Goal: Information Seeking & Learning: Check status

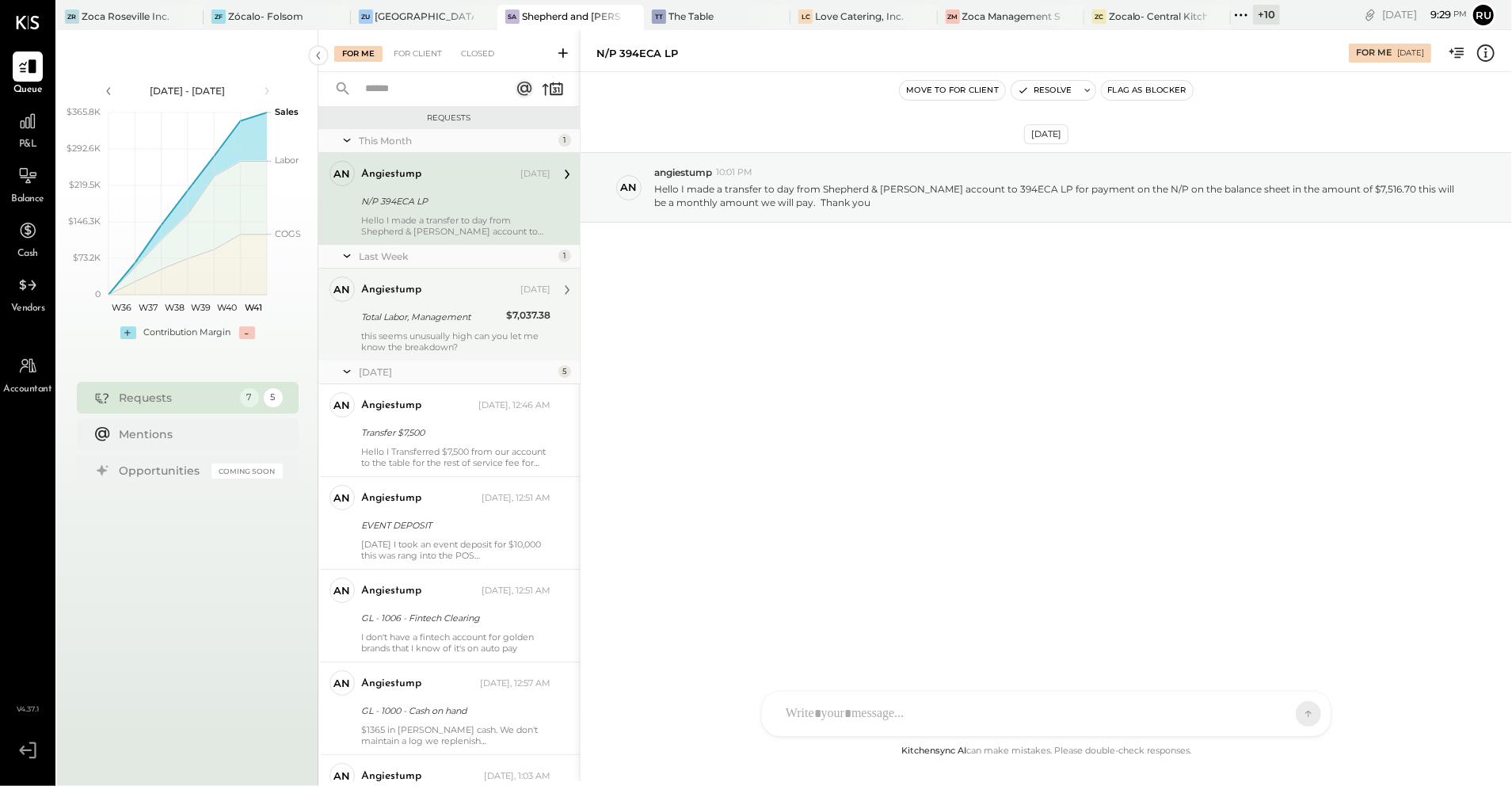
click at [413, 328] on div "angiestump [DATE] Total Labor, Management $7,037.38 this seems unusually high c…" at bounding box center [456, 315] width 189 height 77
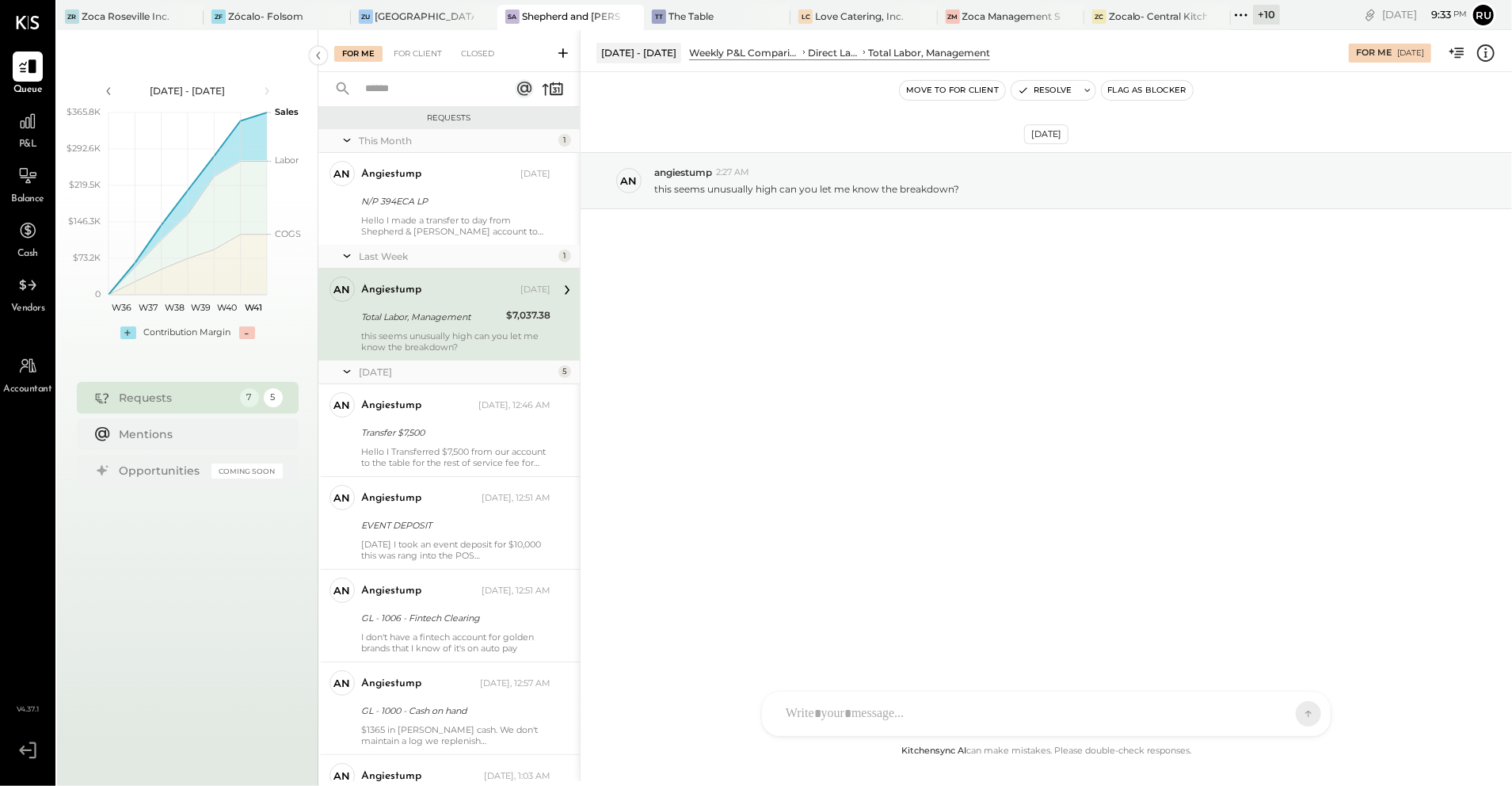
click at [837, 721] on div "RS [PERSON_NAME] SK [PERSON_NAME] UM [PERSON_NAME] [PERSON_NAME].[PERSON_NAME] …" at bounding box center [1046, 714] width 570 height 46
drag, startPoint x: 906, startPoint y: 628, endPoint x: 734, endPoint y: 625, distance: 172.0
click at [734, 625] on div "**********" at bounding box center [1046, 405] width 932 height 751
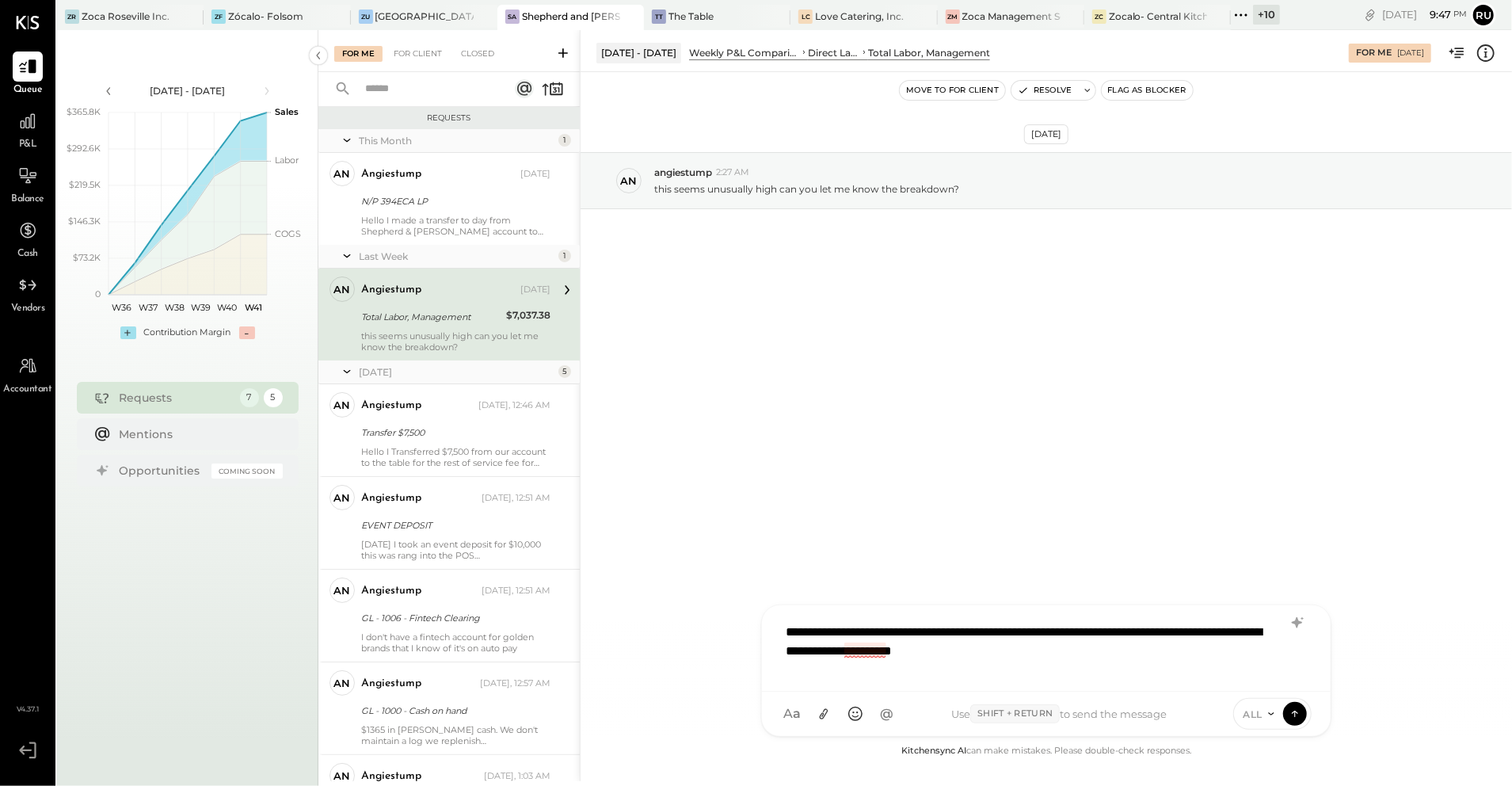
click at [857, 650] on div "**********" at bounding box center [1045, 647] width 536 height 64
drag, startPoint x: 857, startPoint y: 650, endPoint x: 688, endPoint y: 707, distance: 178.4
click at [688, 707] on span "Please" at bounding box center [683, 705] width 31 height 15
click at [1211, 663] on div "**********" at bounding box center [1045, 647] width 536 height 64
click at [821, 717] on icon at bounding box center [824, 714] width 16 height 16
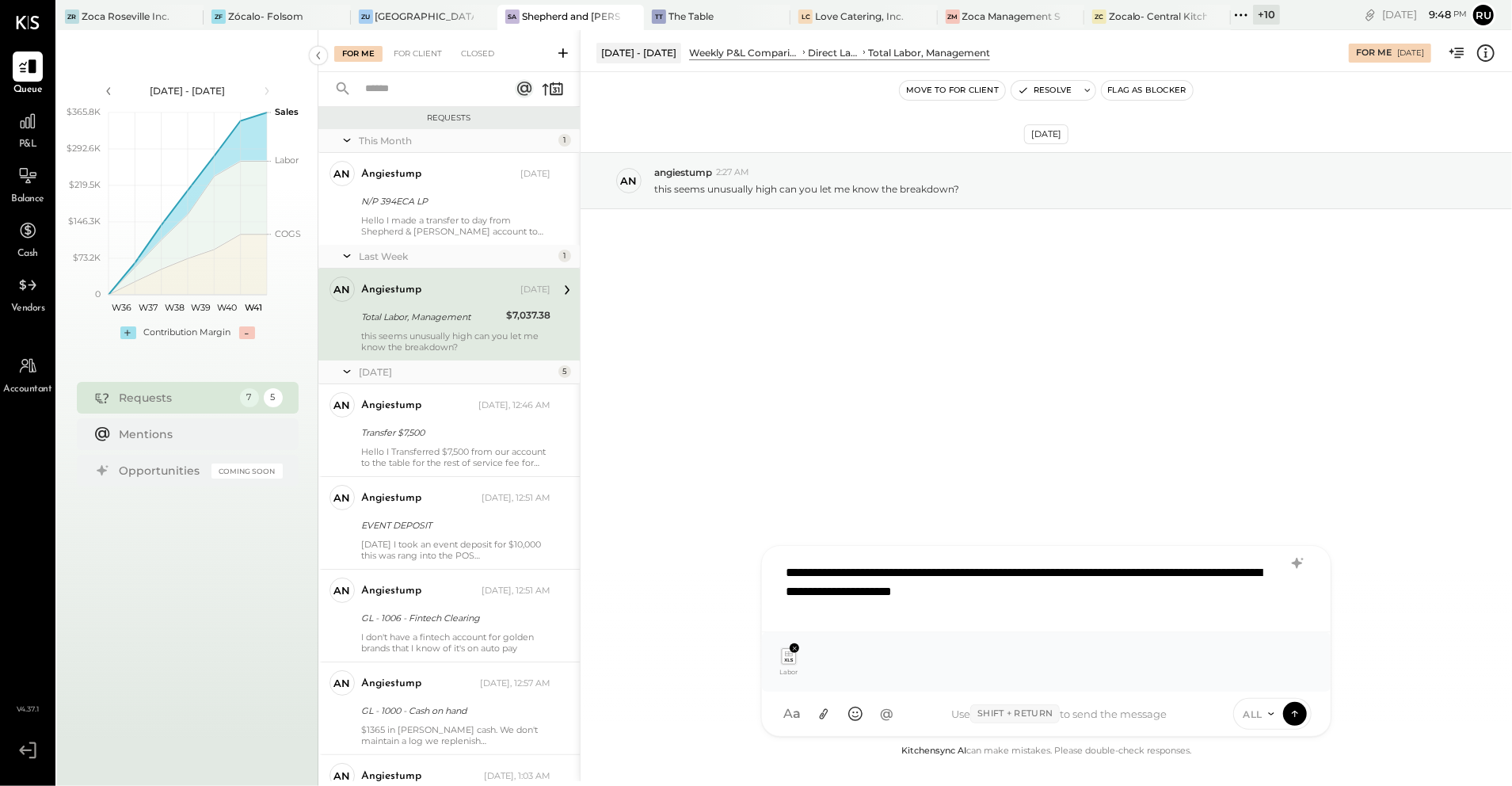
click at [1156, 591] on div "**********" at bounding box center [1045, 587] width 536 height 64
click at [1301, 558] on icon at bounding box center [1297, 563] width 19 height 19
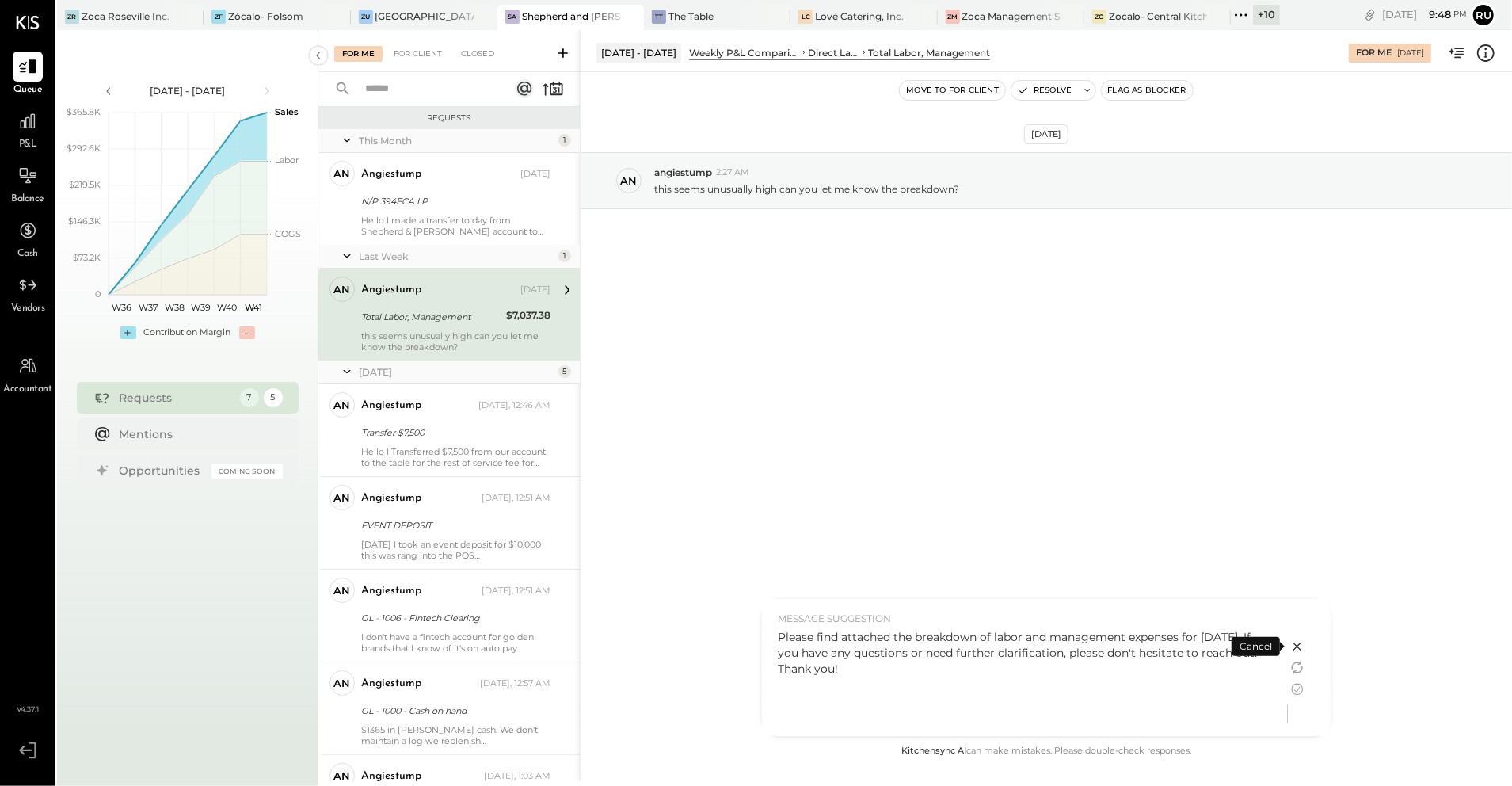
click at [1049, 636] on div "Please find attached the breakdown of labor and management expenses for [DATE].…" at bounding box center [1024, 653] width 494 height 47
click at [1055, 638] on div "Please find attached the breakdown of labor and management expenses for [DATE].…" at bounding box center [1024, 653] width 494 height 47
click at [1301, 648] on icon at bounding box center [1297, 647] width 19 height 19
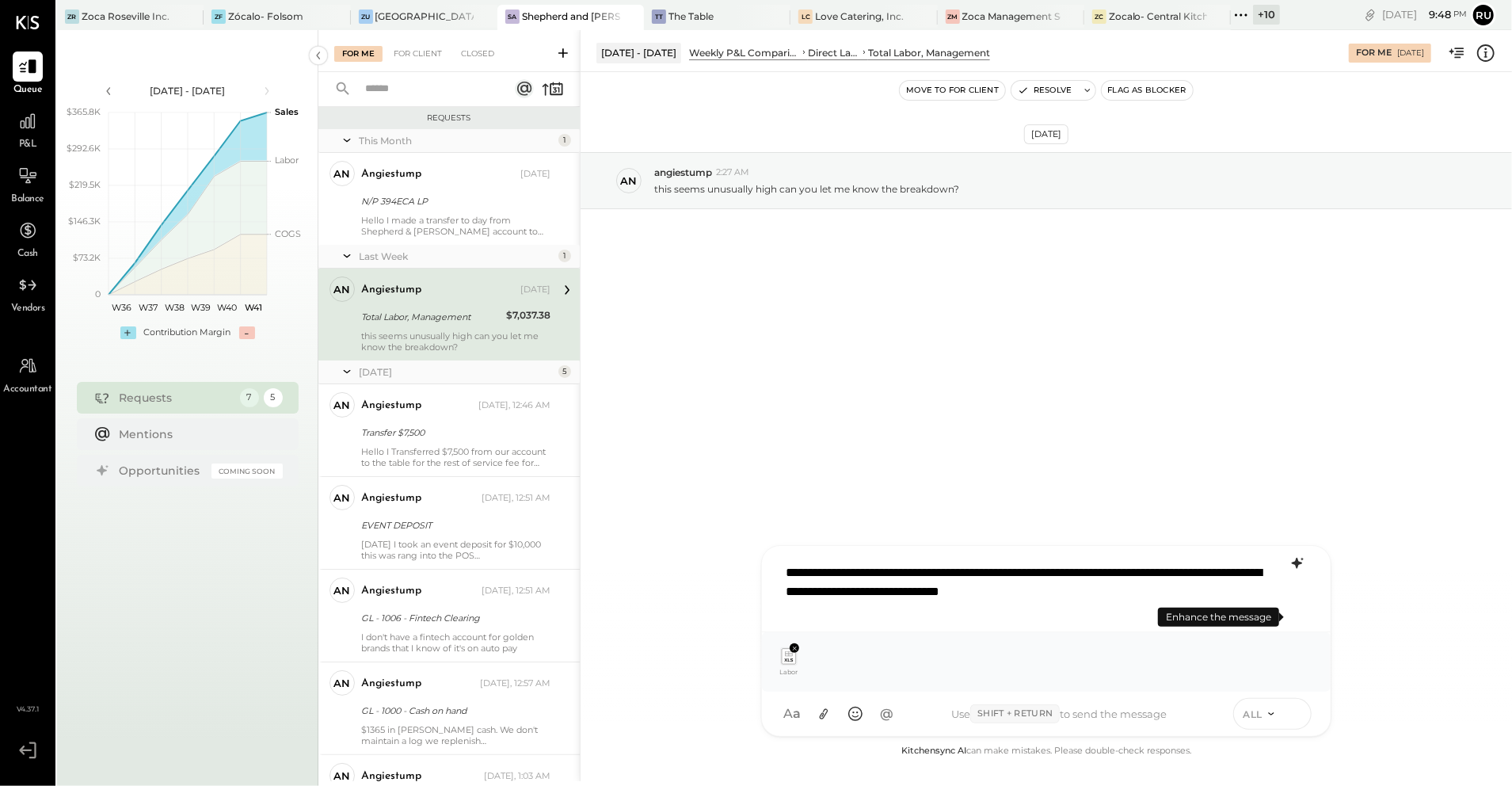
click at [1290, 713] on icon at bounding box center [1295, 712] width 15 height 15
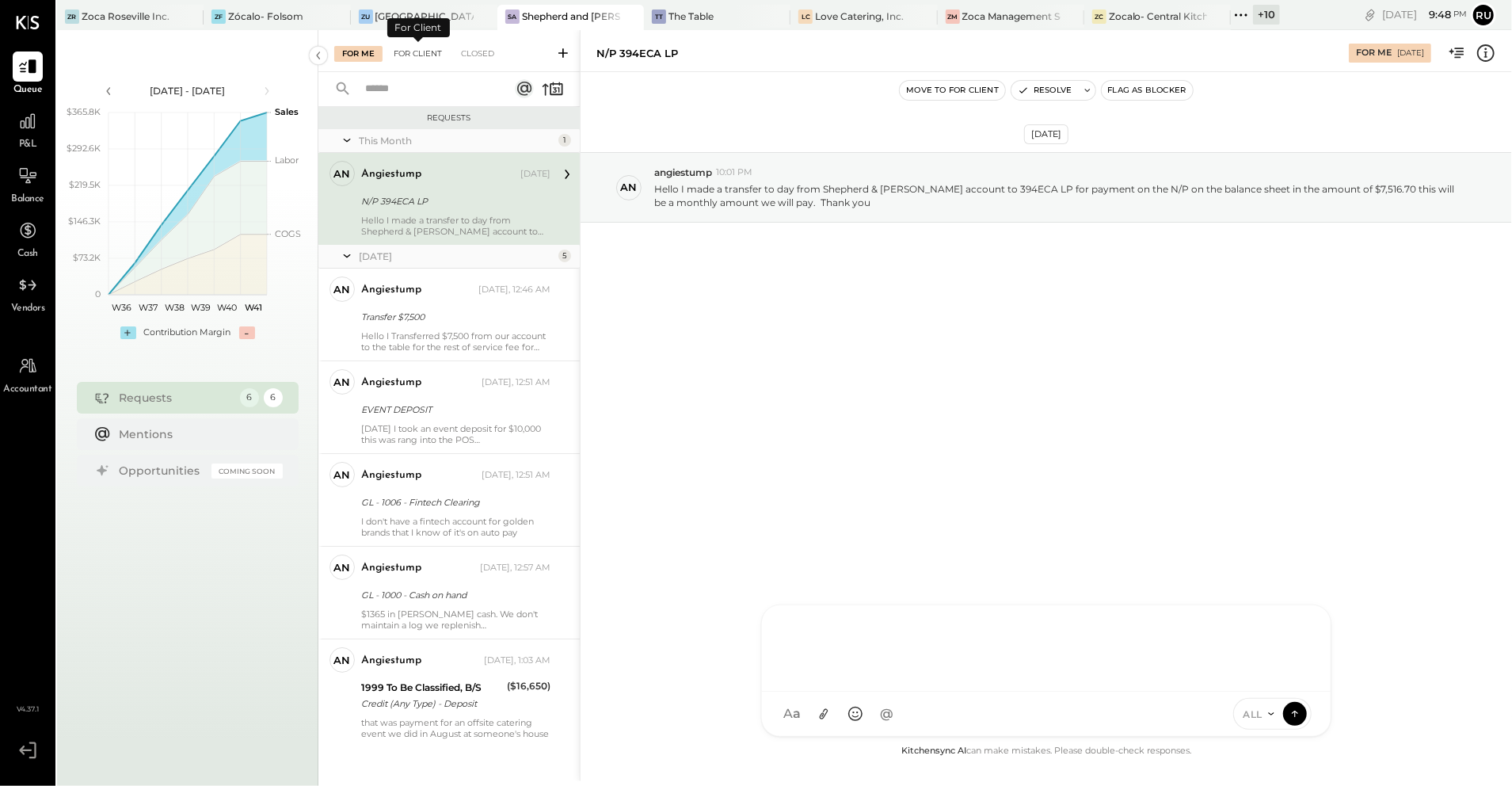
click at [431, 52] on div "For Client" at bounding box center [418, 53] width 64 height 15
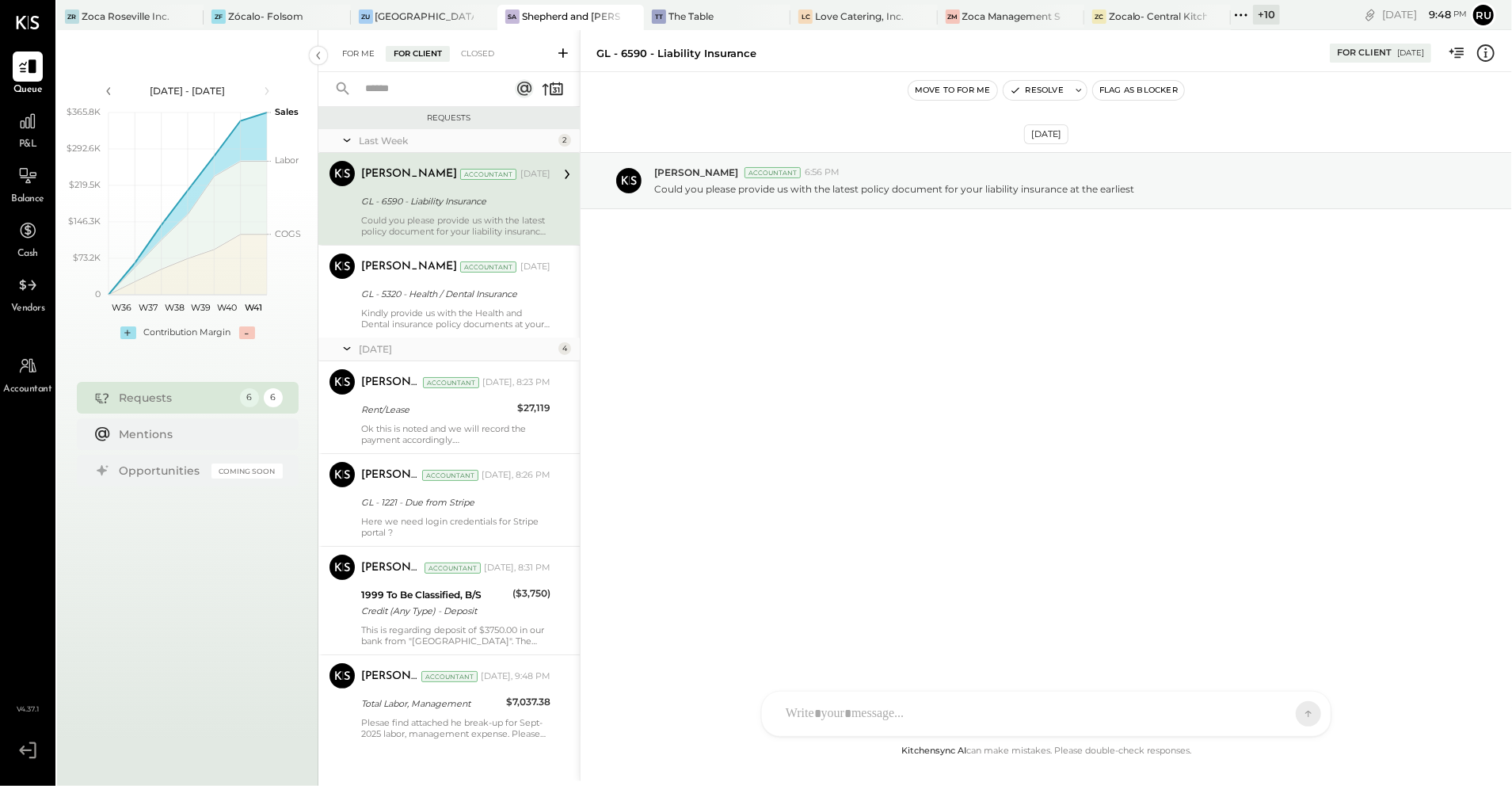
click at [358, 52] on div "For Me" at bounding box center [358, 53] width 48 height 15
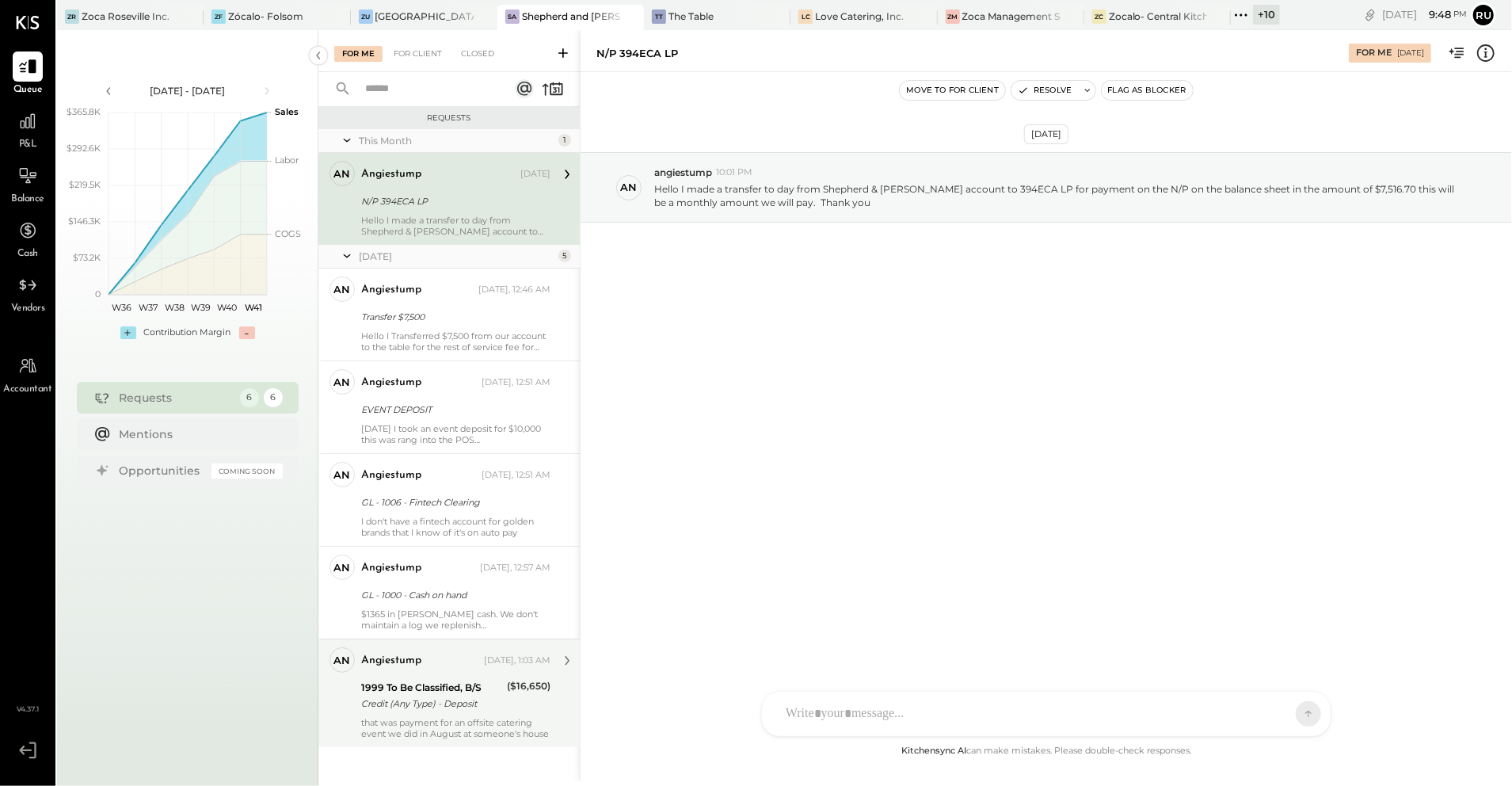
scroll to position [15, 0]
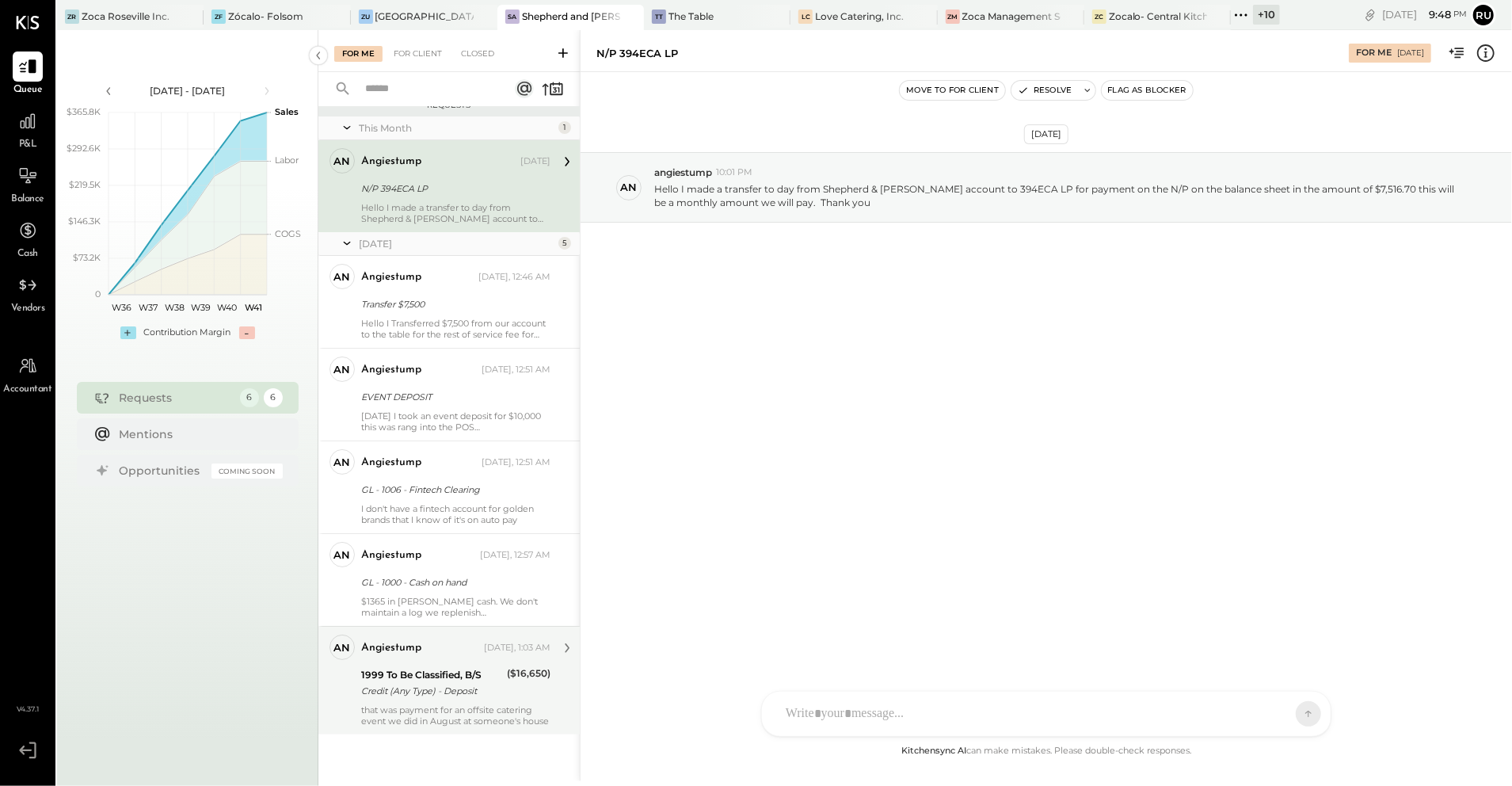
click at [402, 699] on div "1999 To Be Classified, B/S Credit (Any Type) - Deposit" at bounding box center [431, 683] width 141 height 35
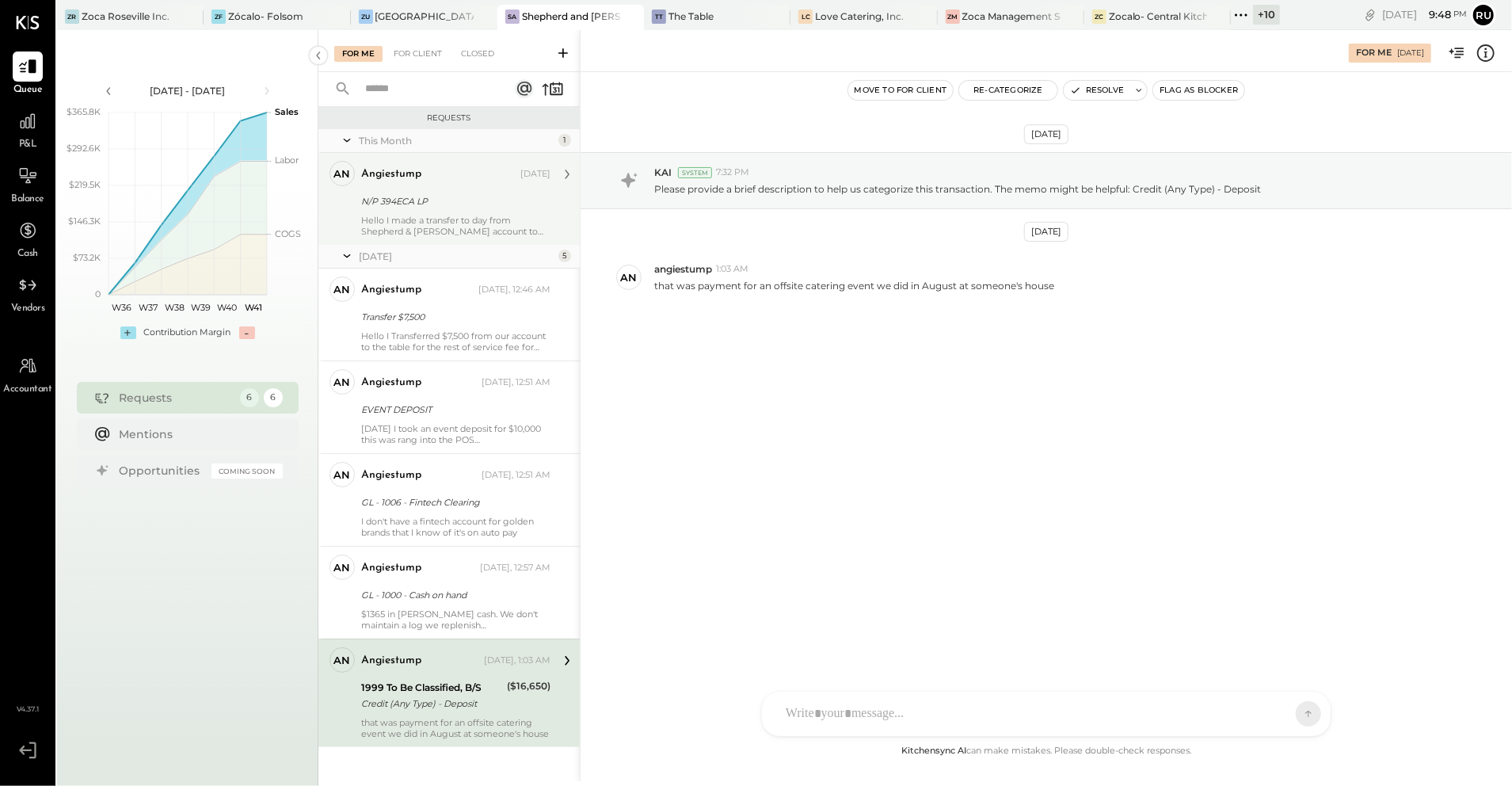
click at [429, 209] on div "N/P 394ECA LP" at bounding box center [453, 200] width 185 height 15
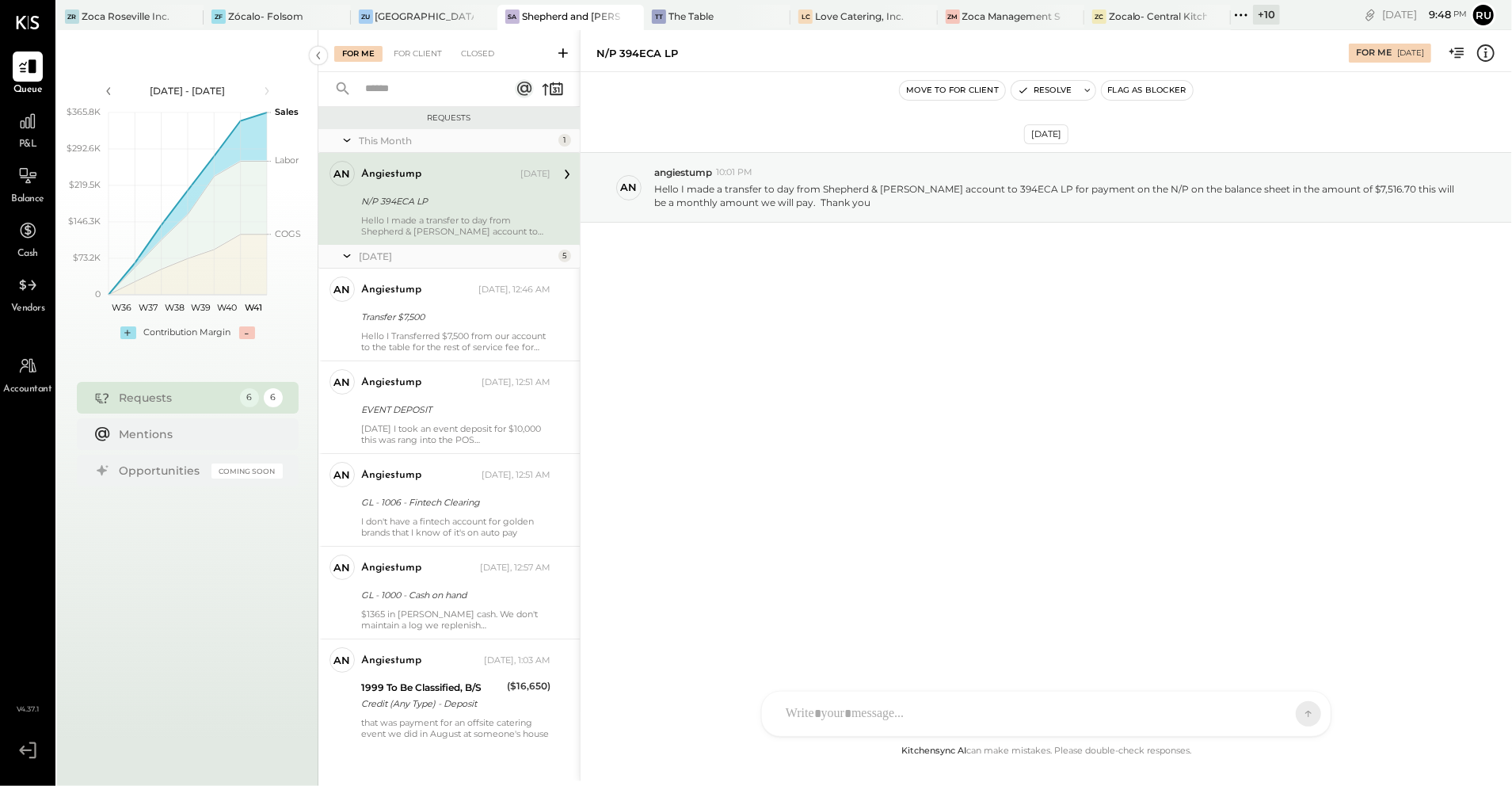
click at [1084, 246] on div "[DATE] an angiestump 10:01 PM Hello I made a transfer to day from Shepherd & [P…" at bounding box center [1046, 227] width 931 height 230
click at [1072, 260] on div "[DATE] an angiestump 10:01 PM Hello I made a transfer to day from Shepherd & [P…" at bounding box center [1046, 227] width 931 height 230
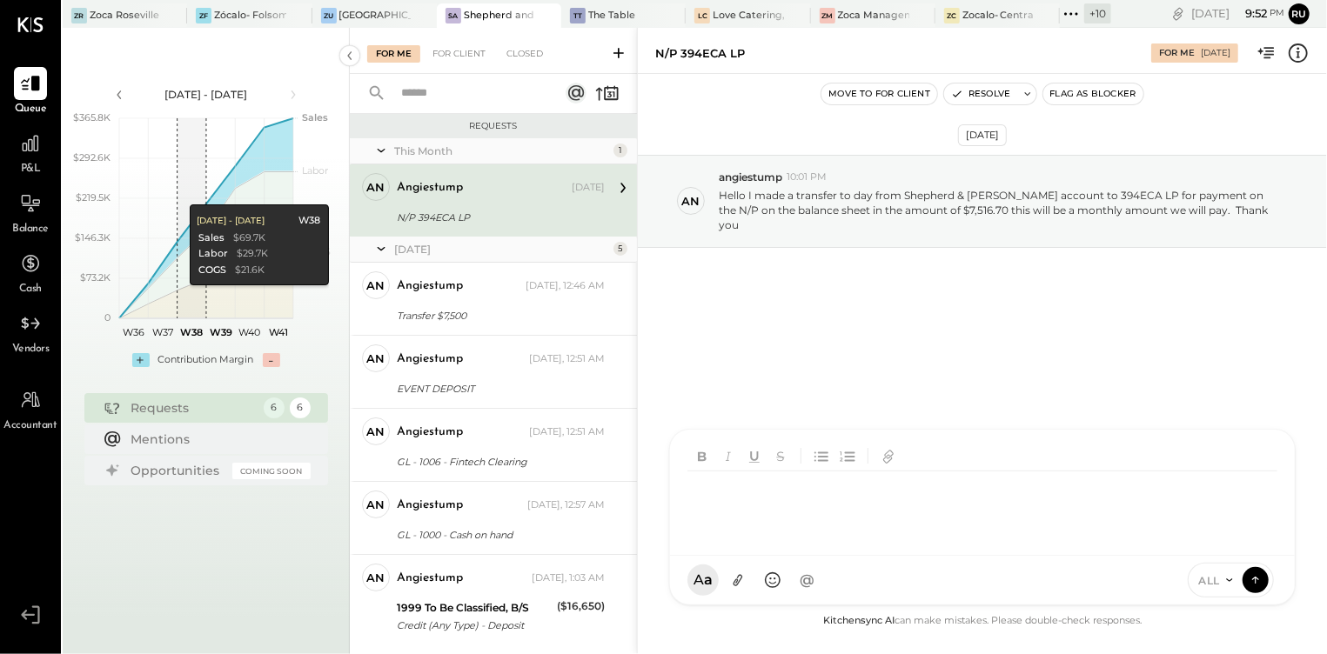
click at [741, 589] on div "RS [PERSON_NAME] SK [PERSON_NAME] UM [PERSON_NAME] [PERSON_NAME].[PERSON_NAME] …" at bounding box center [982, 517] width 626 height 177
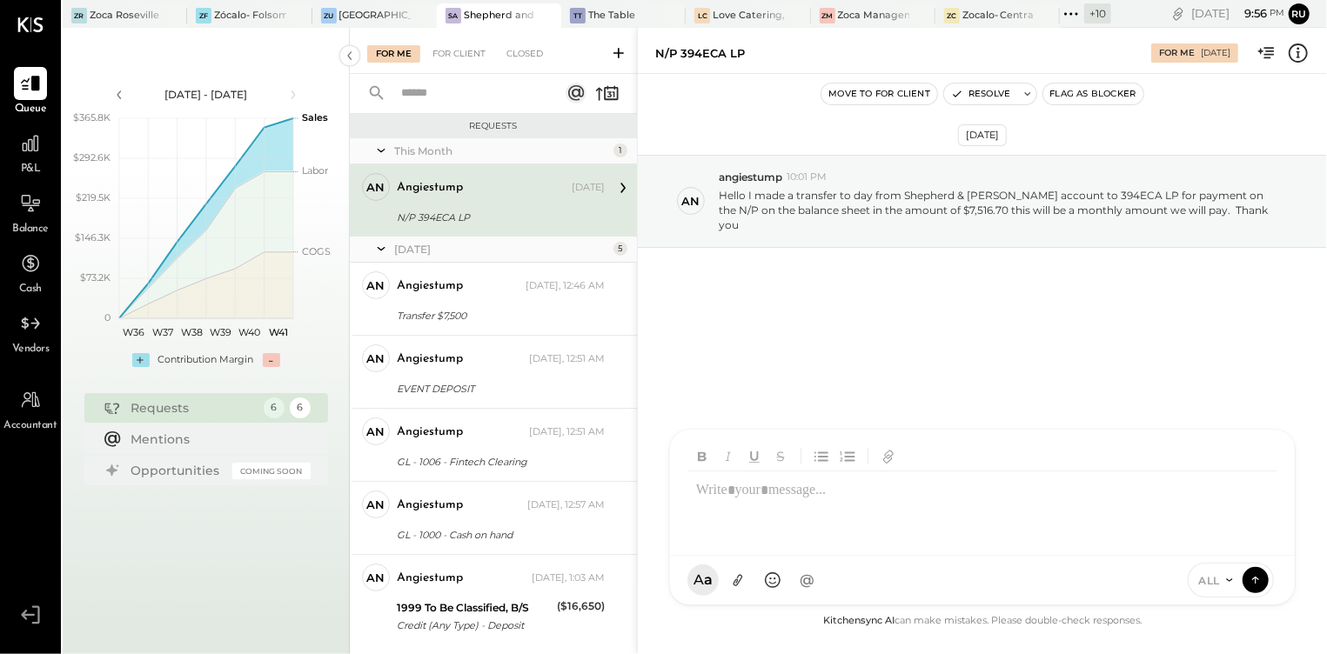
drag, startPoint x: 1233, startPoint y: 318, endPoint x: 1148, endPoint y: 271, distance: 97.4
click at [1233, 318] on div "[DATE] an angiestump 10:01 PM Hello I made a transfer to day from Shepherd & [P…" at bounding box center [982, 247] width 689 height 261
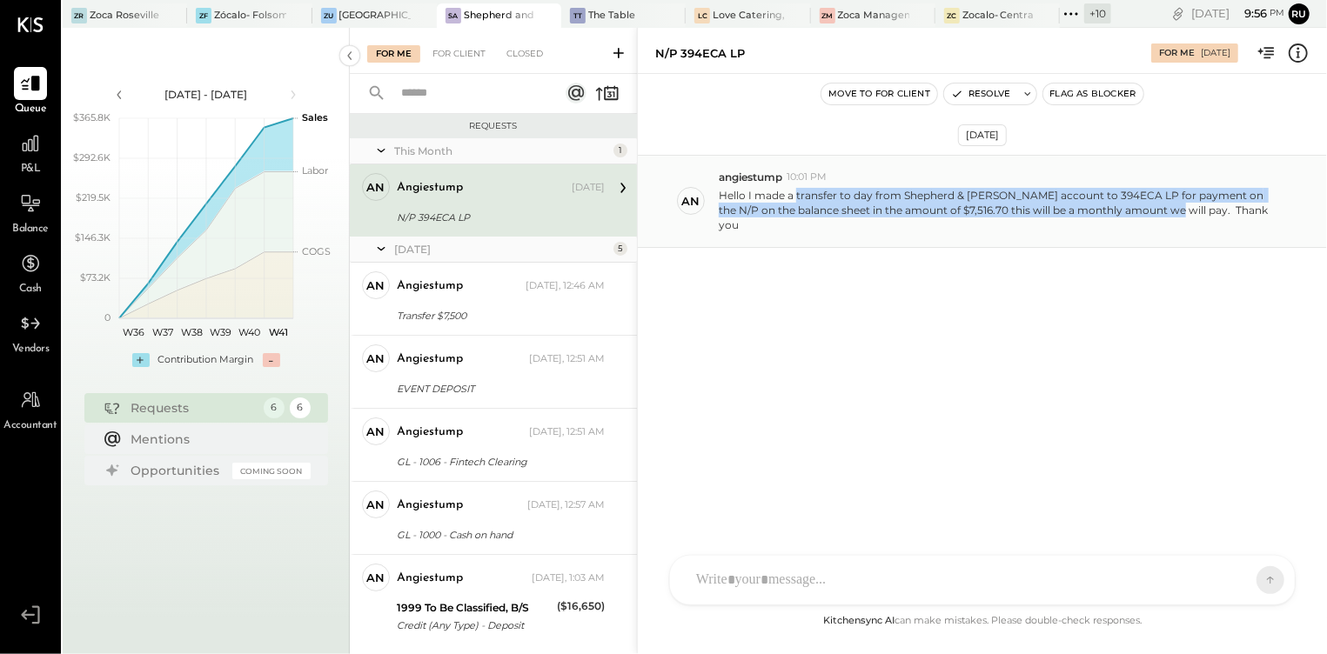
drag, startPoint x: 795, startPoint y: 195, endPoint x: 1149, endPoint y: 216, distance: 354.7
click at [1149, 216] on p "Hello I made a transfer to day from Shepherd & [PERSON_NAME] account to 394ECA …" at bounding box center [1001, 210] width 565 height 44
copy p "transfer to day from Shepherd & [PERSON_NAME] account to 394ECA LP for payment …"
click at [805, 358] on div "[DATE] an angiestump 10:01 PM Hello I made a transfer to day from Shepherd & [P…" at bounding box center [982, 247] width 689 height 261
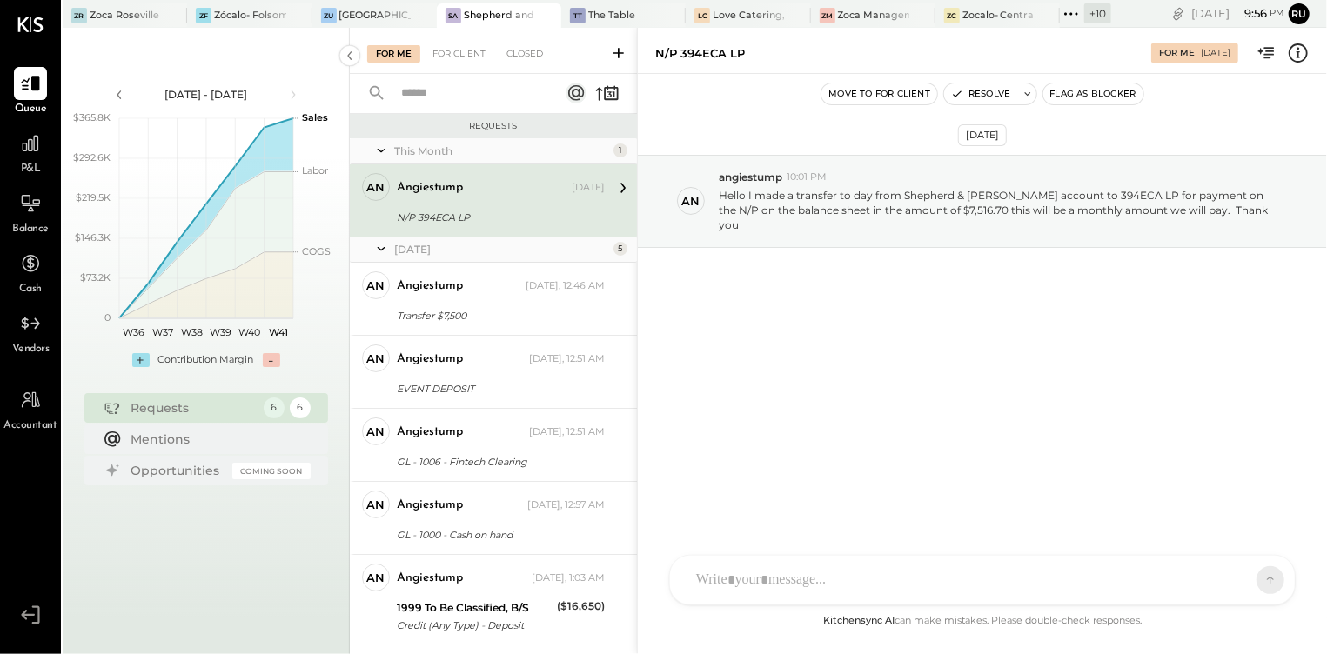
click at [740, 592] on div "RS [PERSON_NAME] SK [PERSON_NAME] UM [PERSON_NAME] [PERSON_NAME].[PERSON_NAME] …" at bounding box center [982, 580] width 626 height 50
click at [1187, 501] on div "**********" at bounding box center [982, 507] width 590 height 70
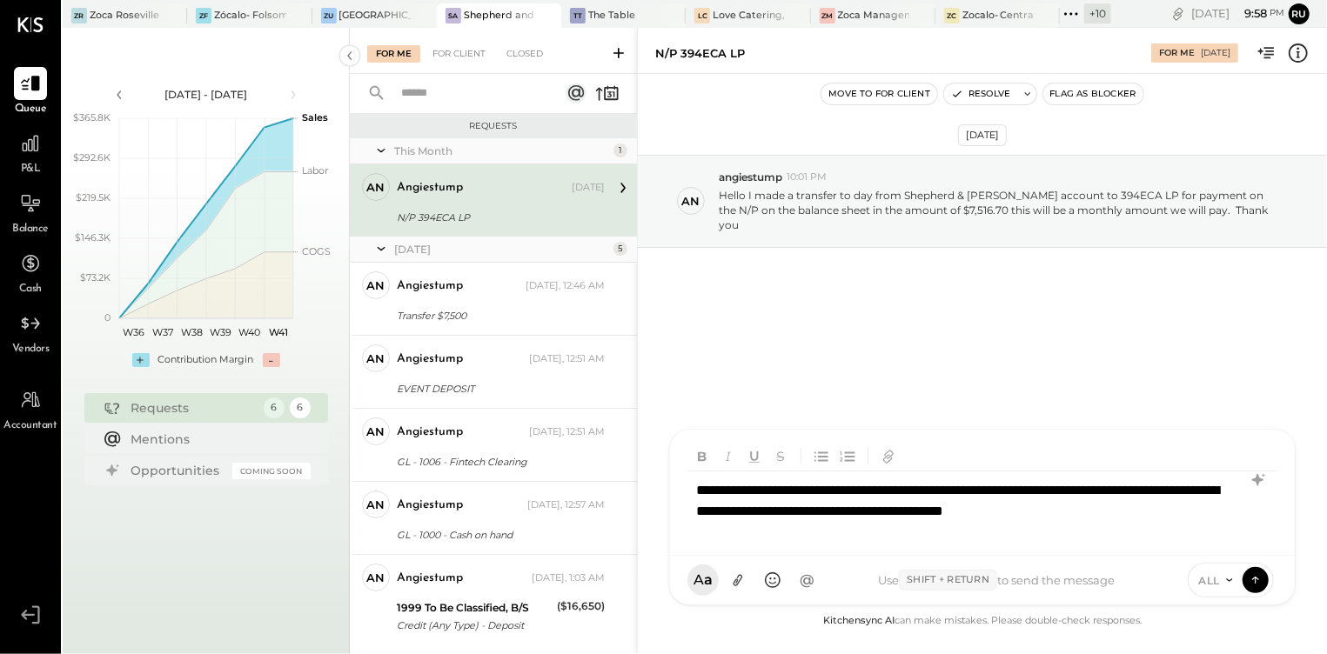
click at [837, 515] on div "**********" at bounding box center [982, 507] width 590 height 70
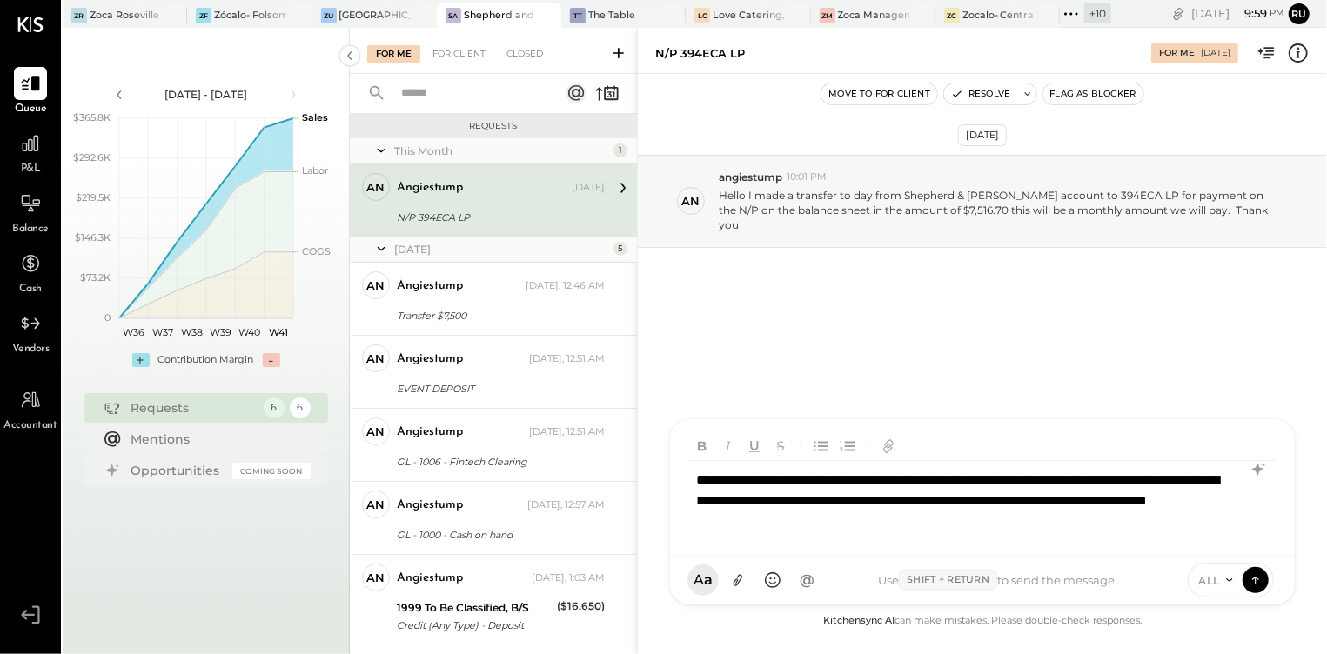
click at [1012, 518] on div "**********" at bounding box center [982, 501] width 590 height 80
click at [725, 578] on button at bounding box center [737, 580] width 33 height 33
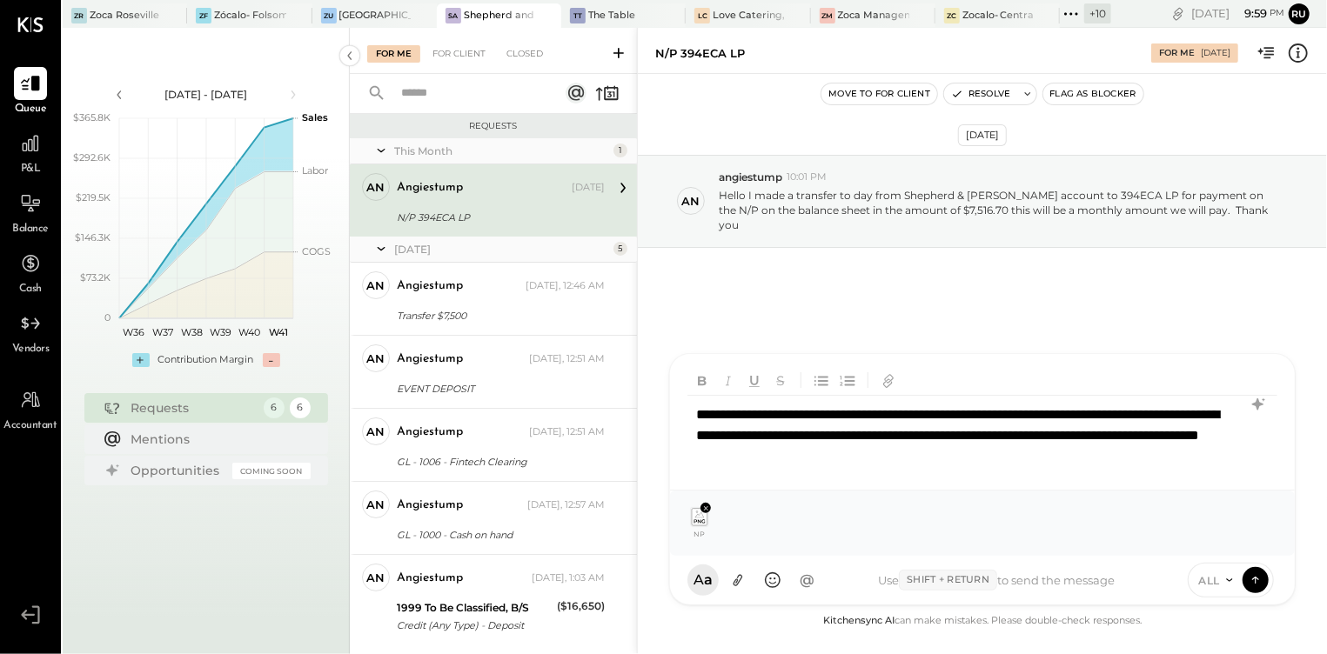
click at [1103, 454] on div "**********" at bounding box center [982, 436] width 590 height 80
click at [1256, 580] on icon at bounding box center [1256, 579] width 16 height 17
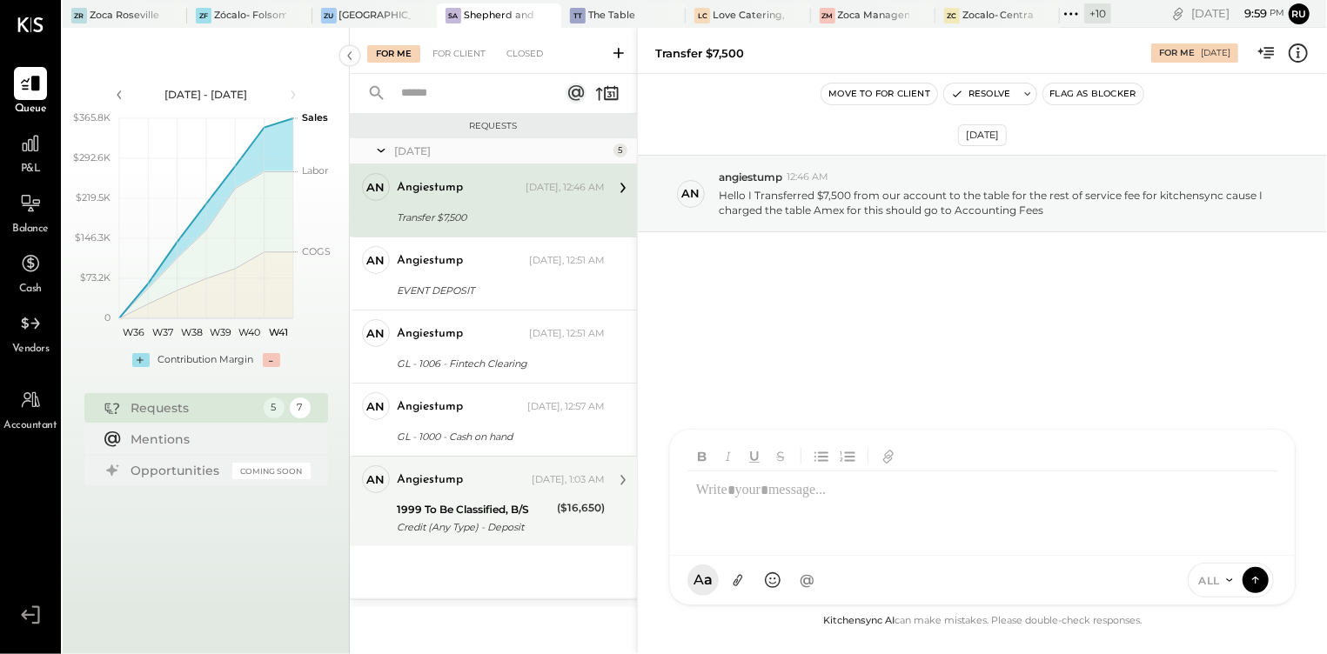
click at [471, 512] on div "1999 To Be Classified, B/S" at bounding box center [474, 509] width 155 height 17
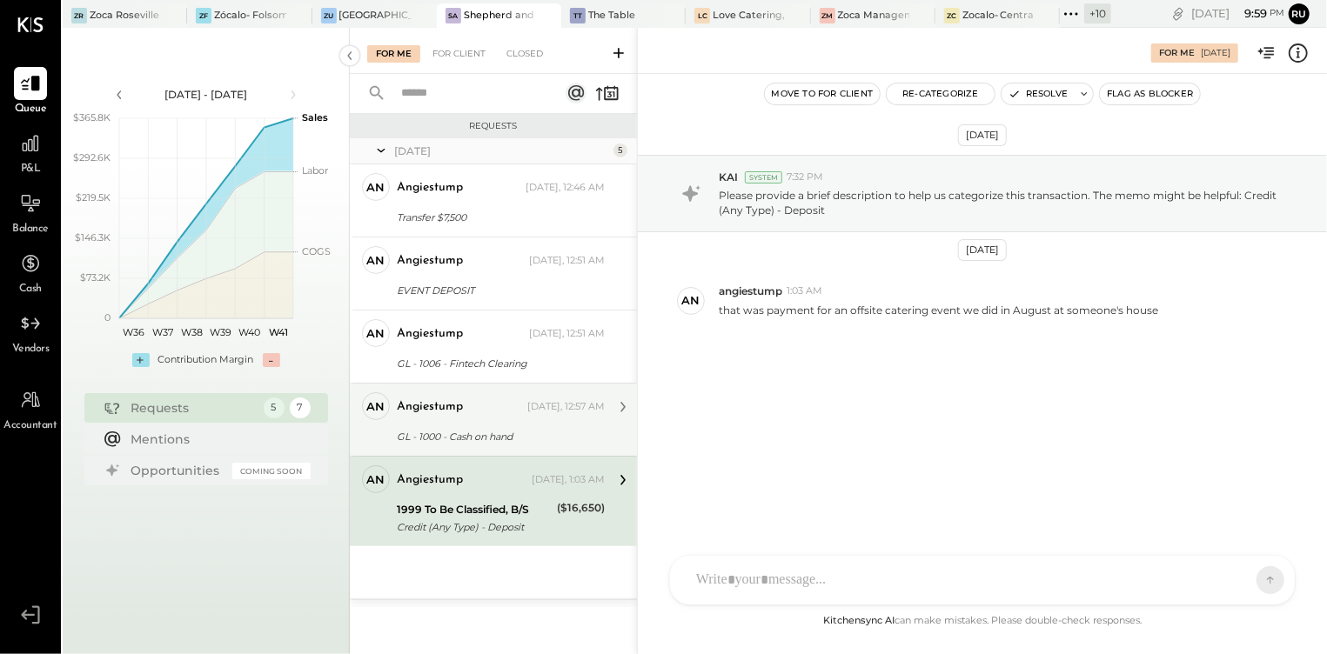
click at [465, 433] on div "GL - 1000 - Cash on hand" at bounding box center [498, 436] width 203 height 17
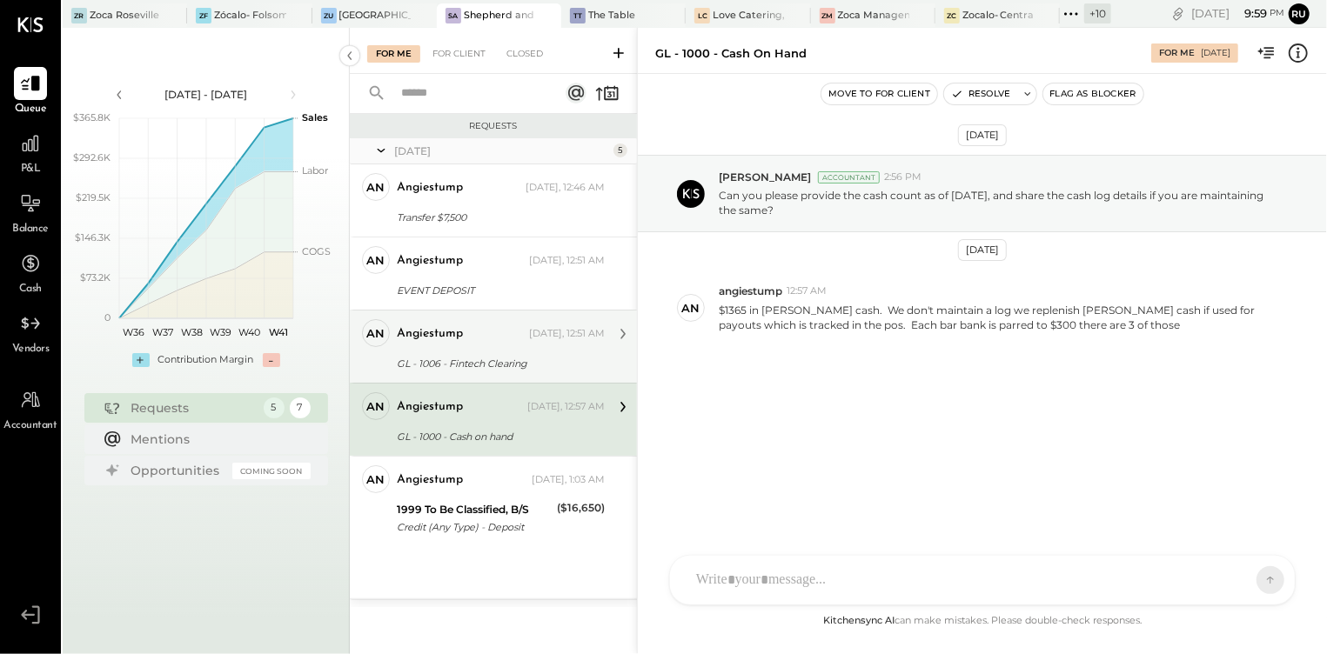
click at [474, 365] on div "GL - 1006 - Fintech Clearing" at bounding box center [498, 363] width 203 height 17
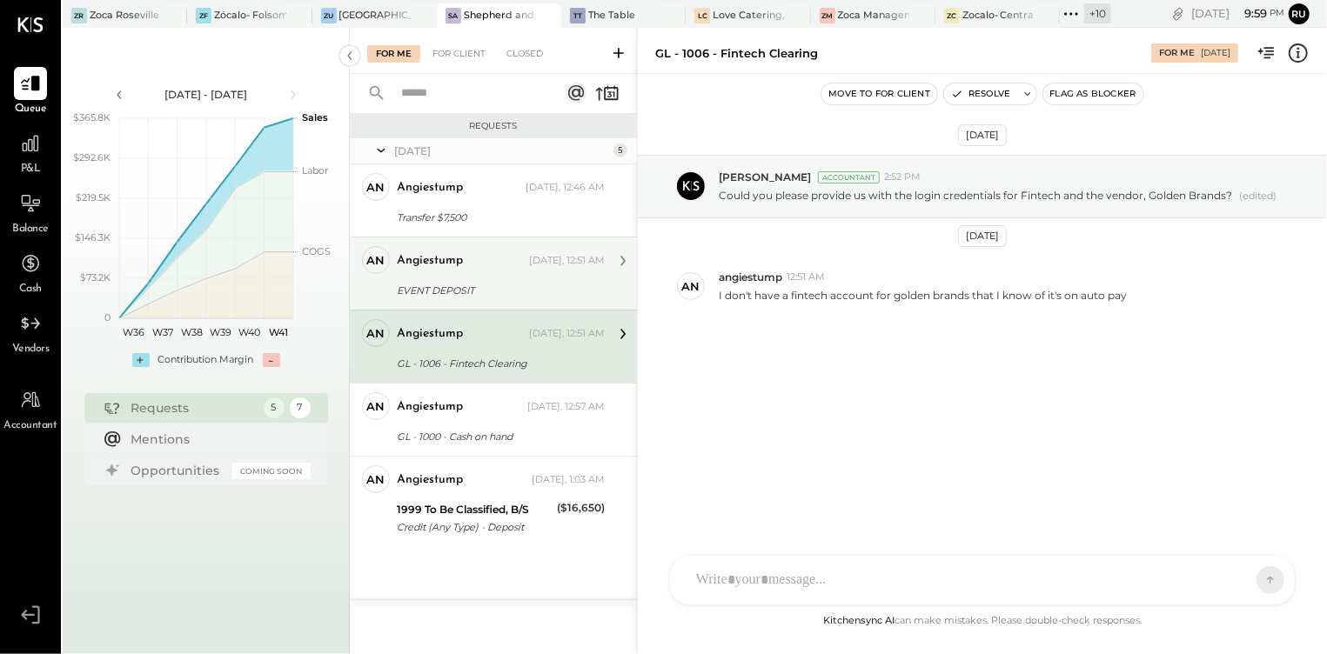
click at [481, 296] on div "EVENT DEPOSIT" at bounding box center [498, 290] width 203 height 17
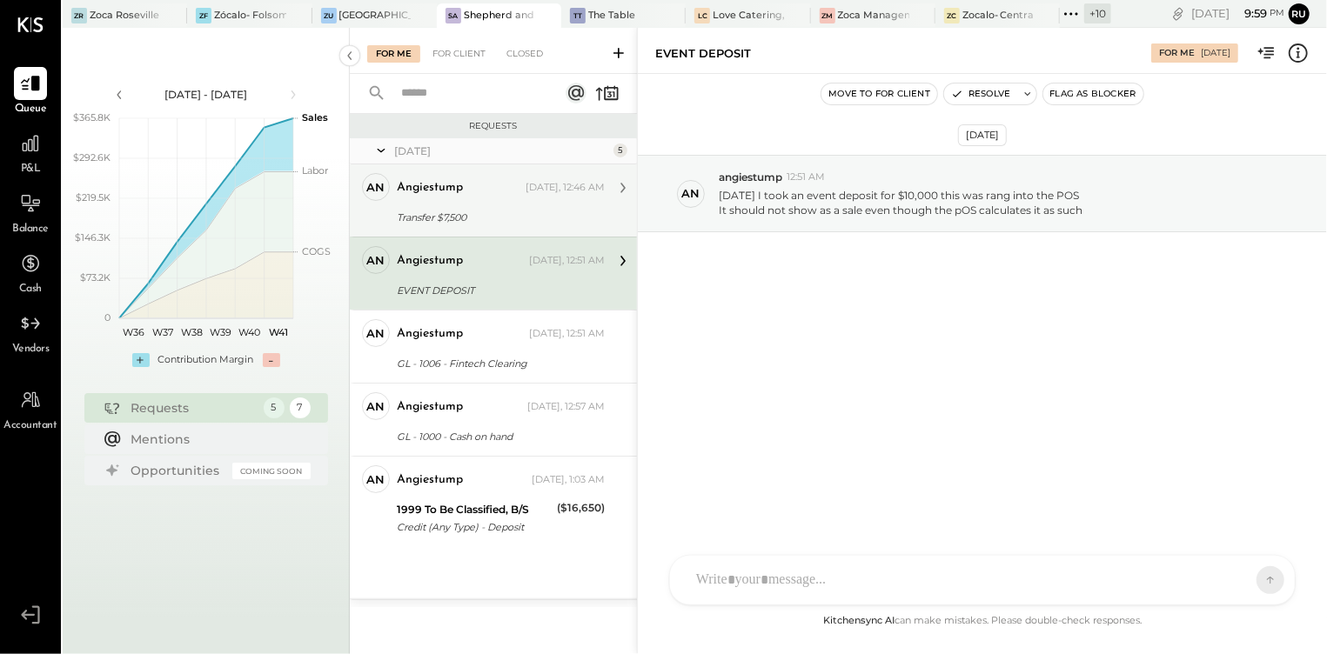
click at [505, 202] on div "angiestump [DATE], 12:46 AM" at bounding box center [501, 188] width 208 height 30
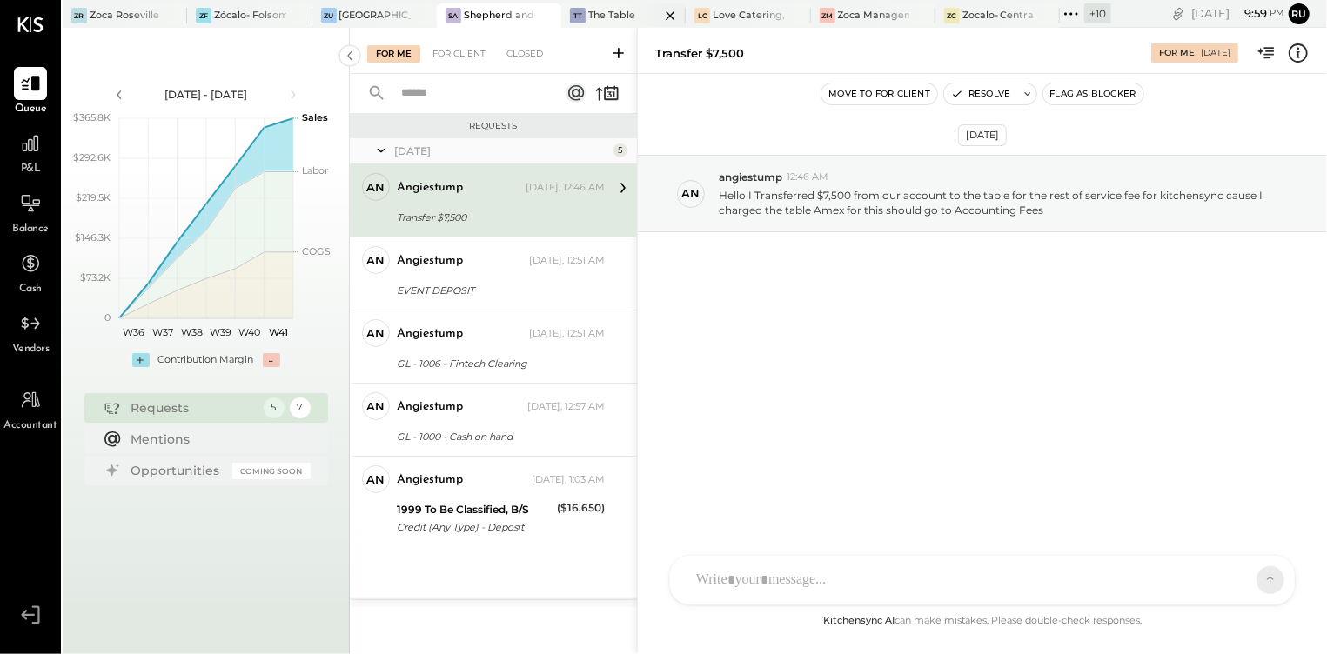
click at [629, 18] on div at bounding box center [655, 14] width 61 height 23
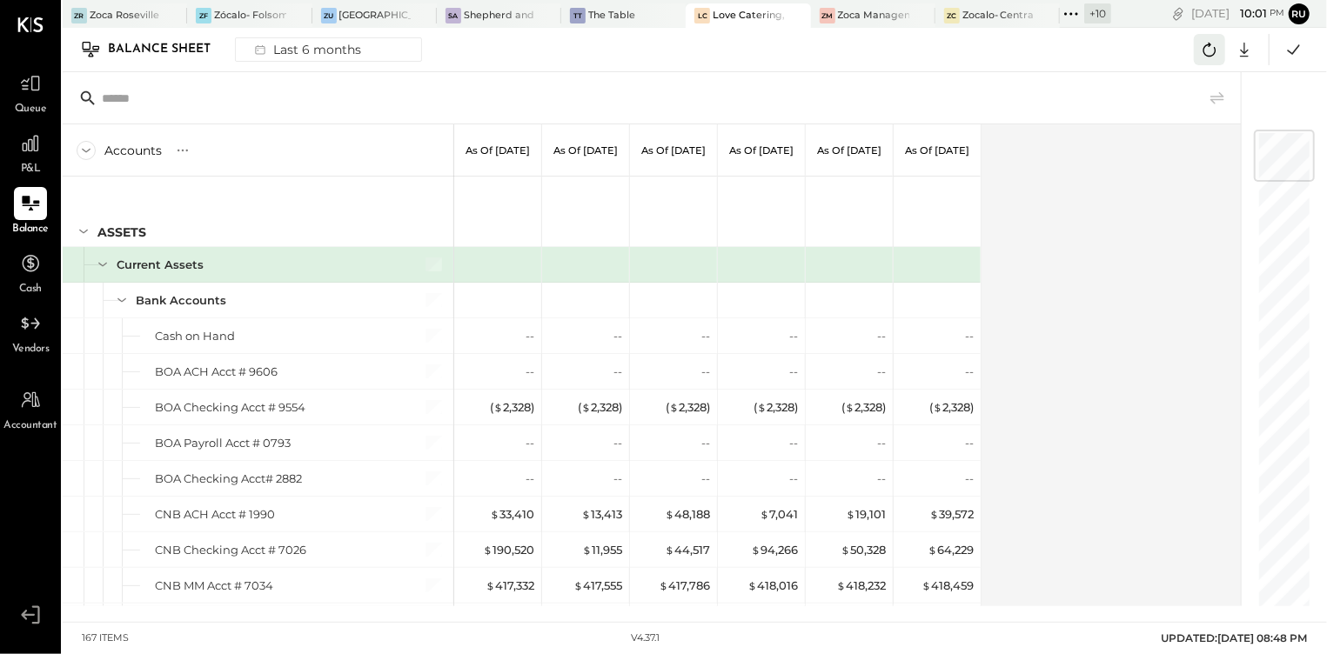
click at [1213, 50] on icon at bounding box center [1209, 49] width 23 height 23
